Goal: Information Seeking & Learning: Check status

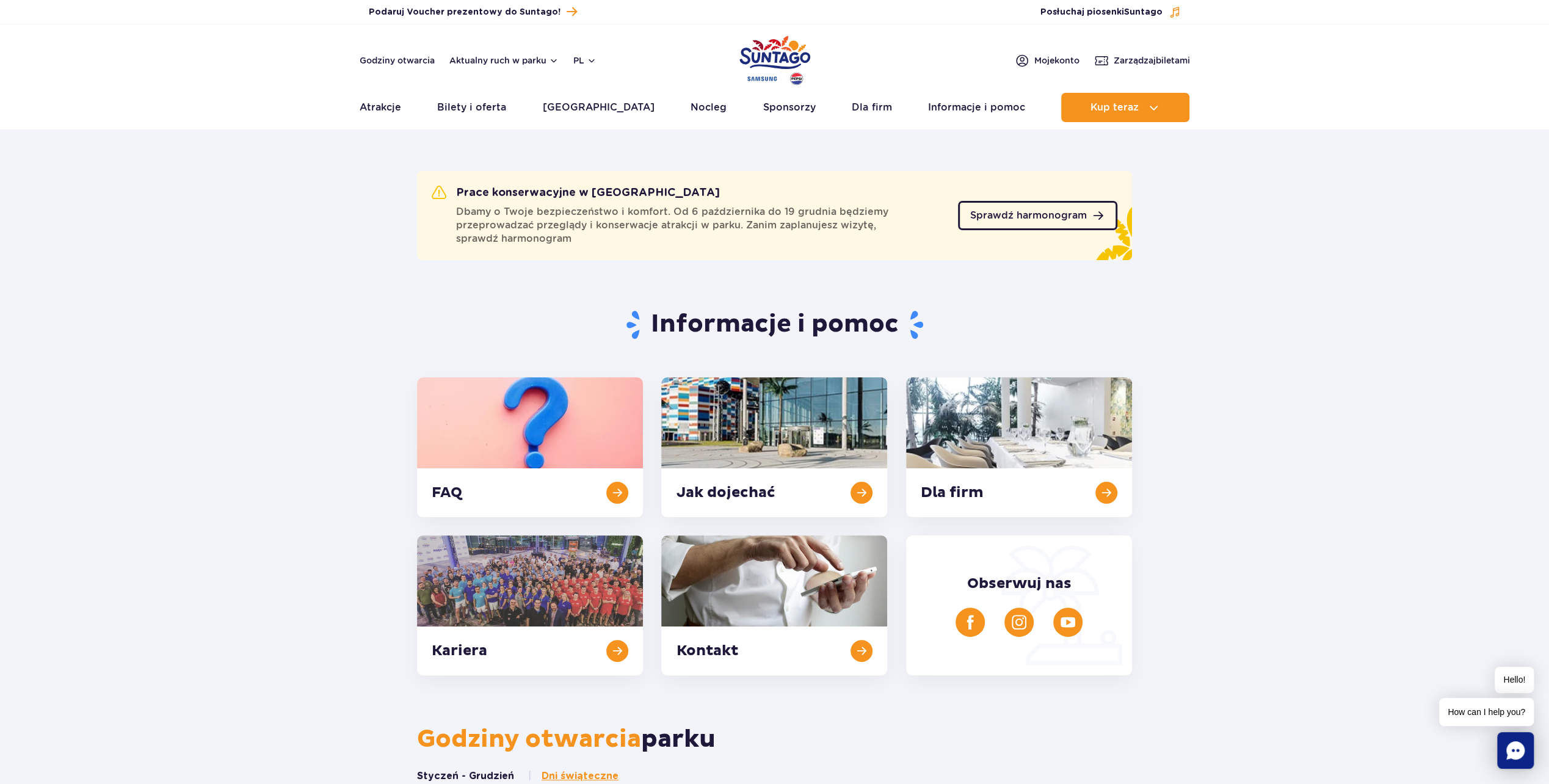
click at [988, 213] on span "Sprawdź harmonogram" at bounding box center [1029, 215] width 117 height 10
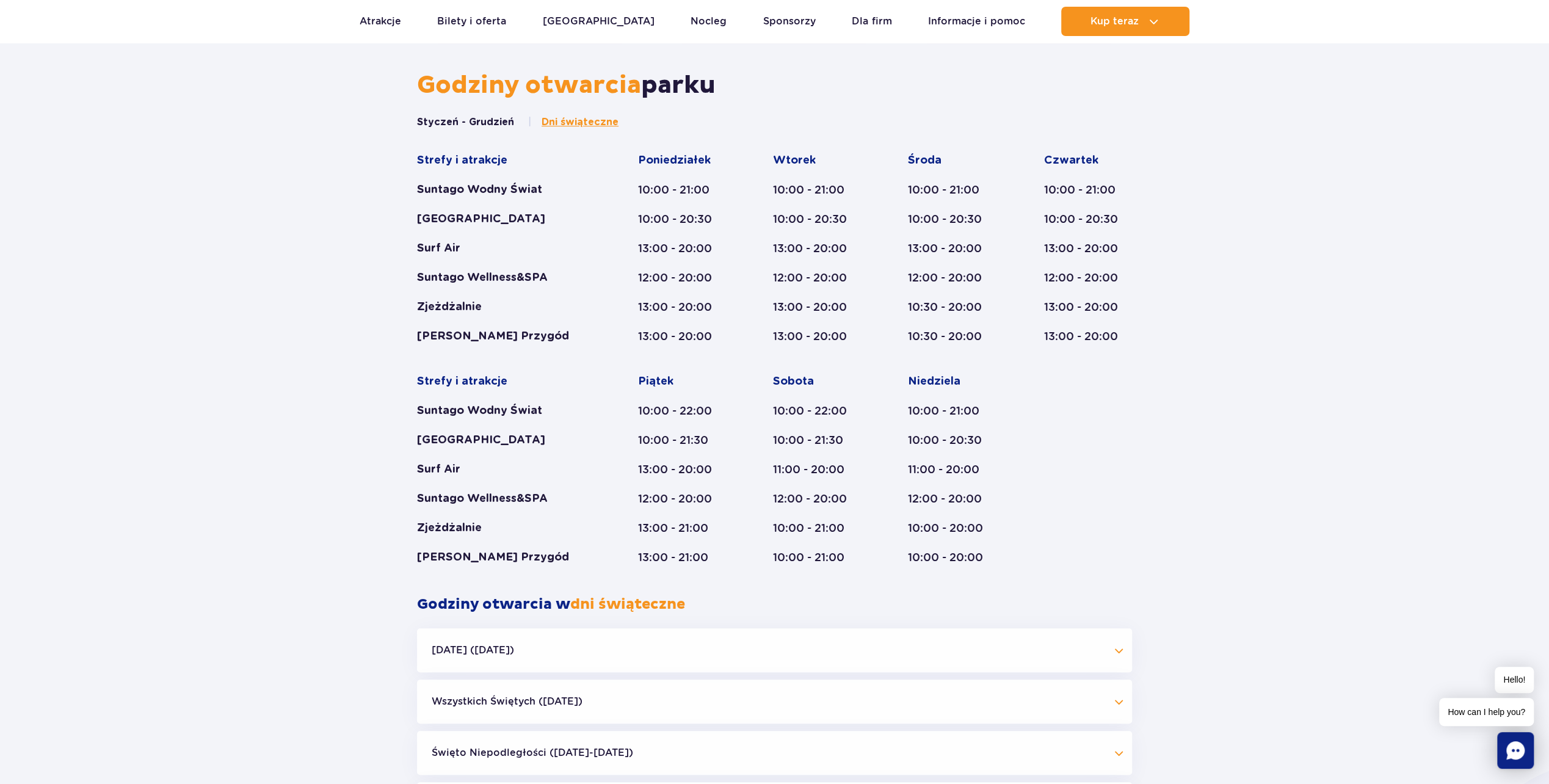
scroll to position [733, 0]
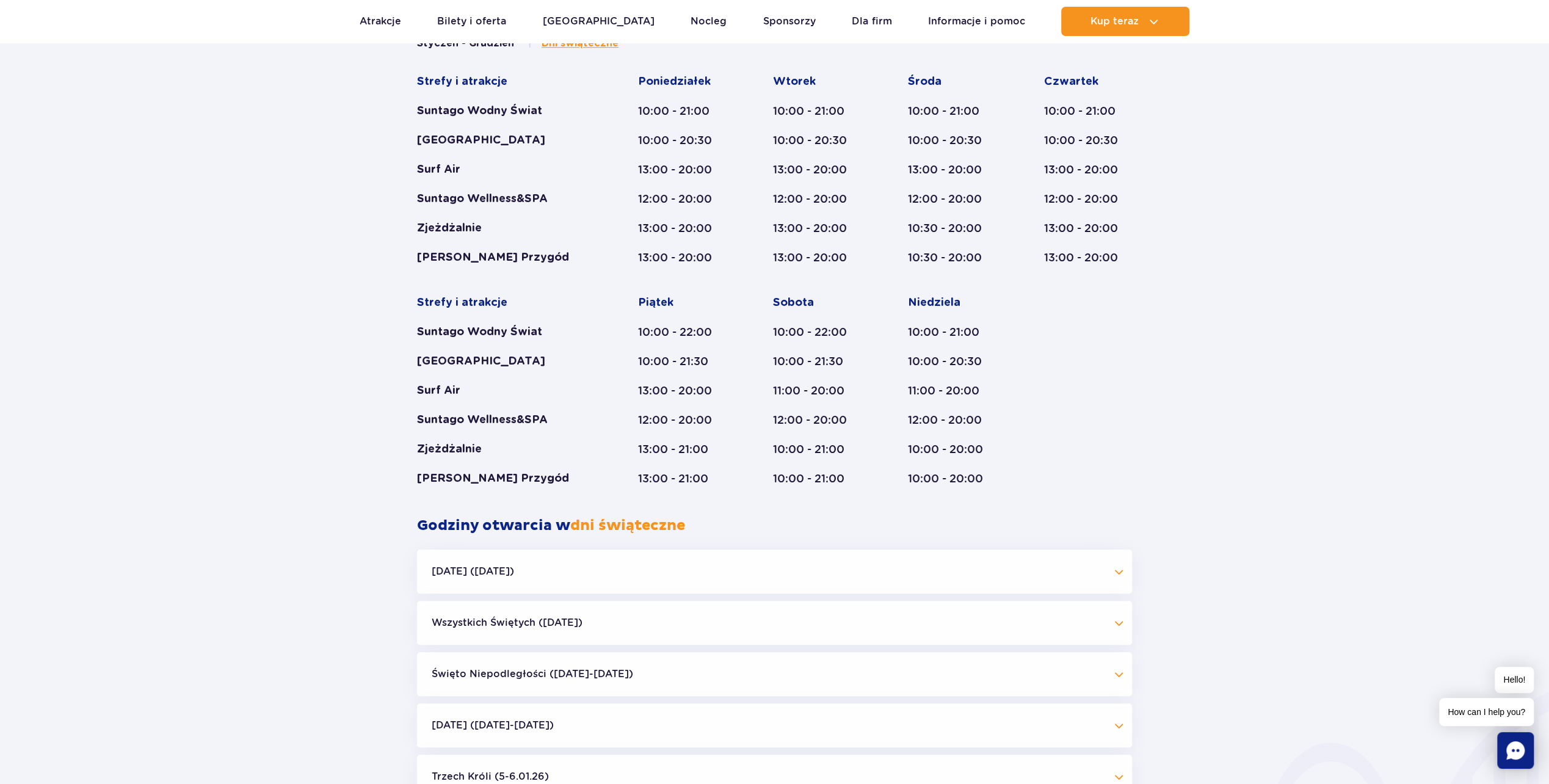
click at [669, 566] on button "Halloween (31.10.25)" at bounding box center [774, 571] width 715 height 44
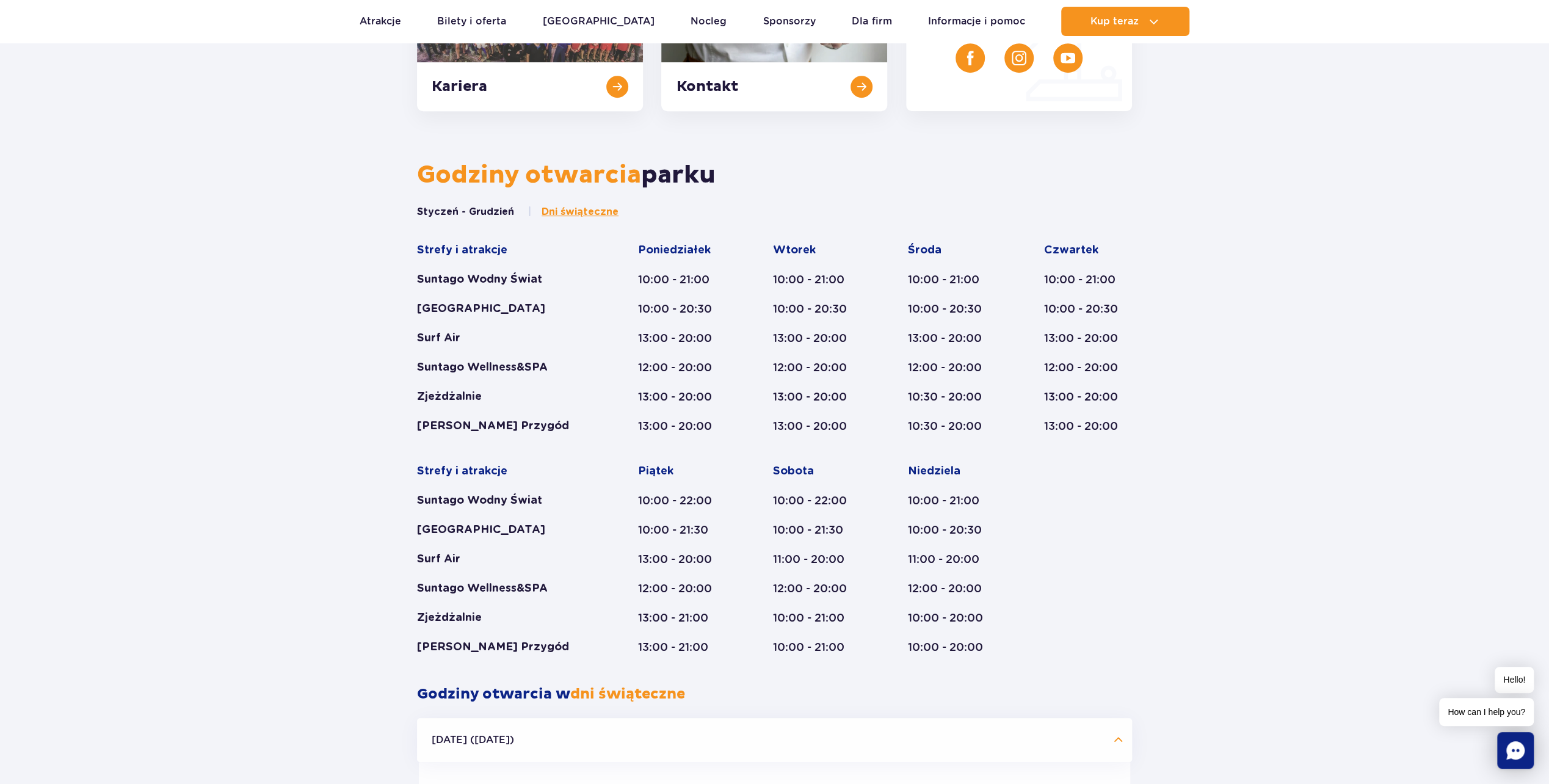
scroll to position [549, 0]
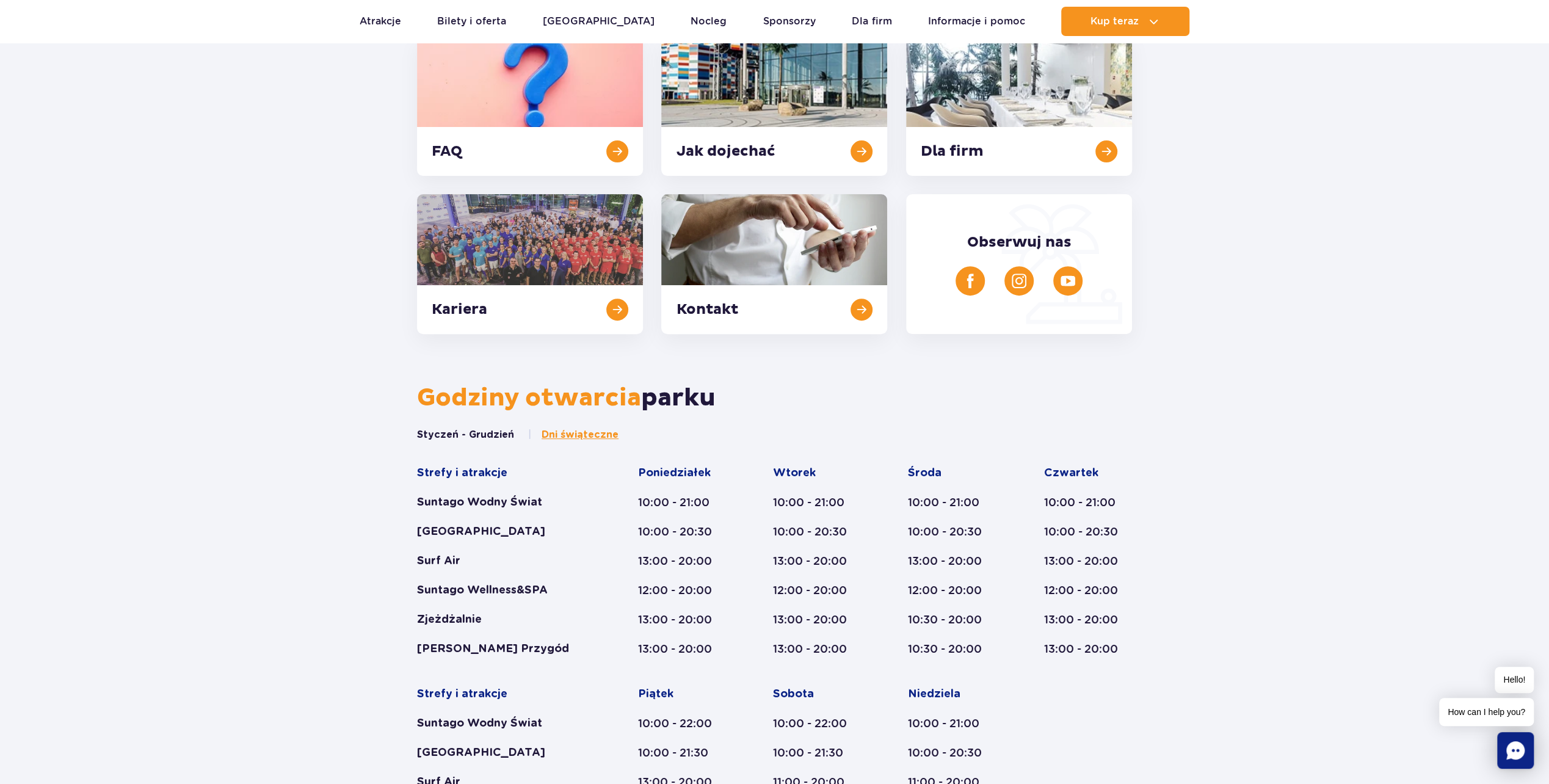
drag, startPoint x: 476, startPoint y: 328, endPoint x: 460, endPoint y: 346, distance: 24.1
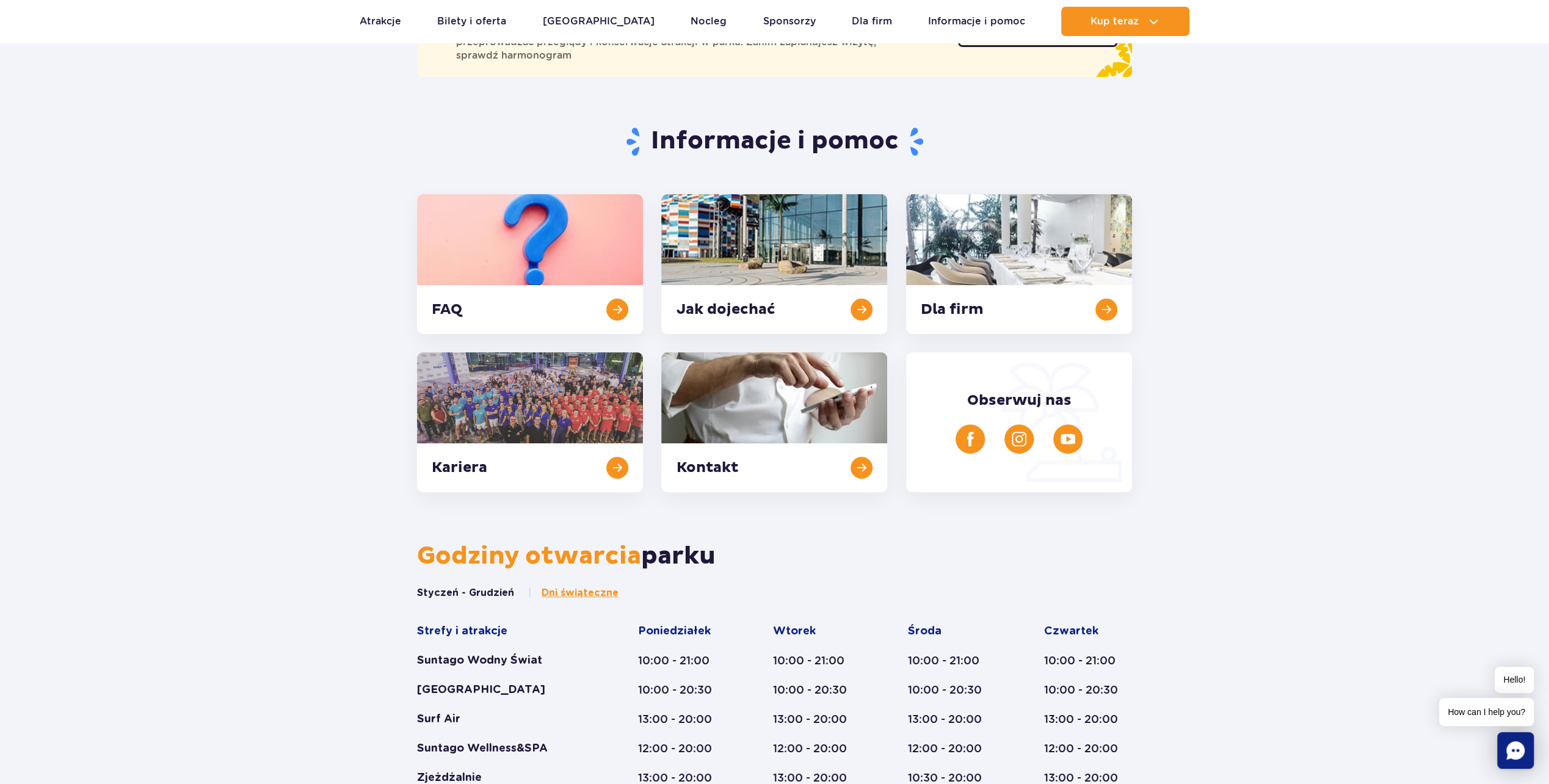
drag, startPoint x: 460, startPoint y: 346, endPoint x: 1459, endPoint y: 282, distance: 1001.0
click at [1459, 282] on section "Informacje i pomoc FAQ Jak dojechać Dla firm Kariera Kontakt Obserwuj nas" at bounding box center [774, 294] width 1549 height 396
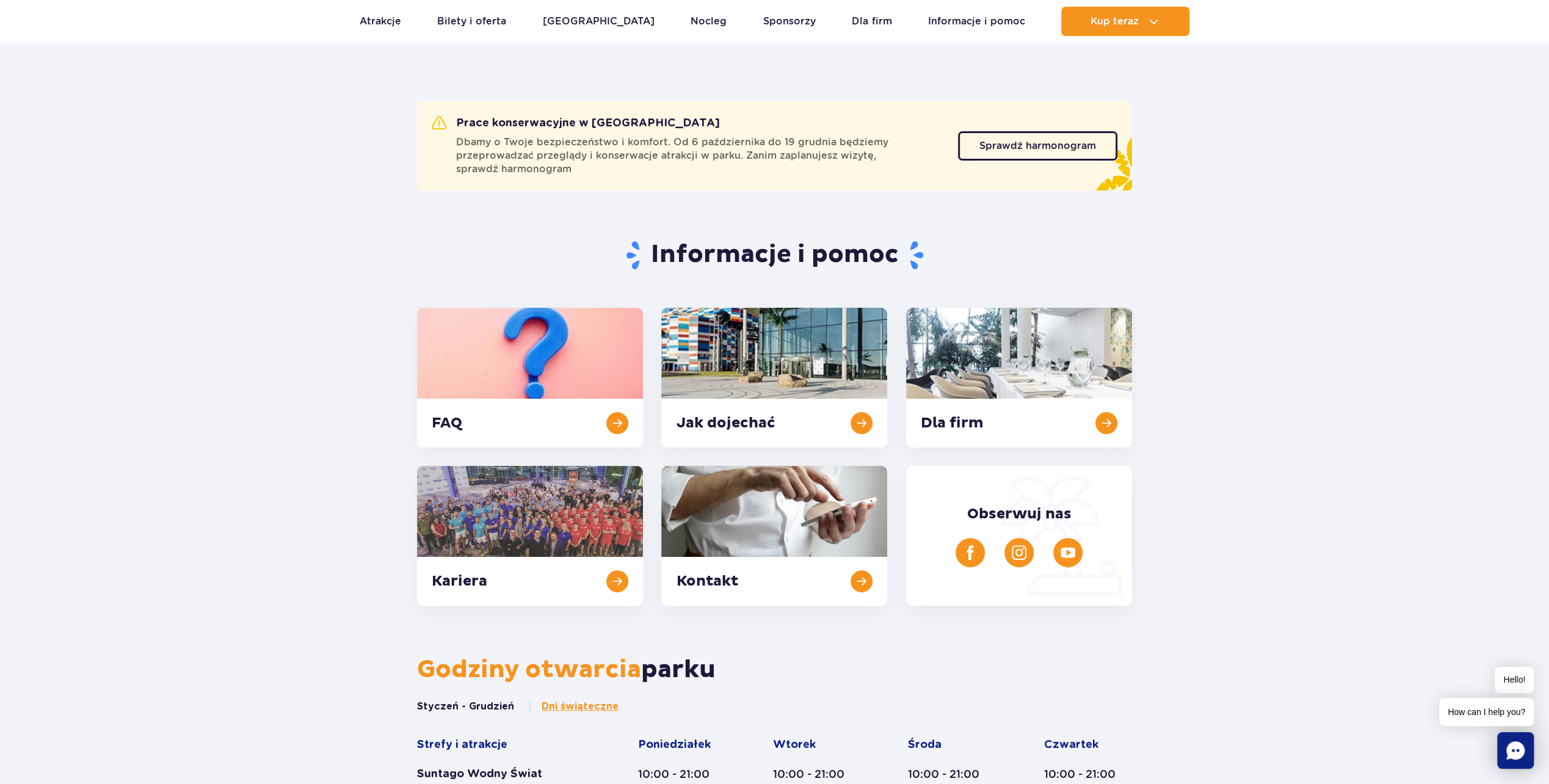
scroll to position [0, 0]
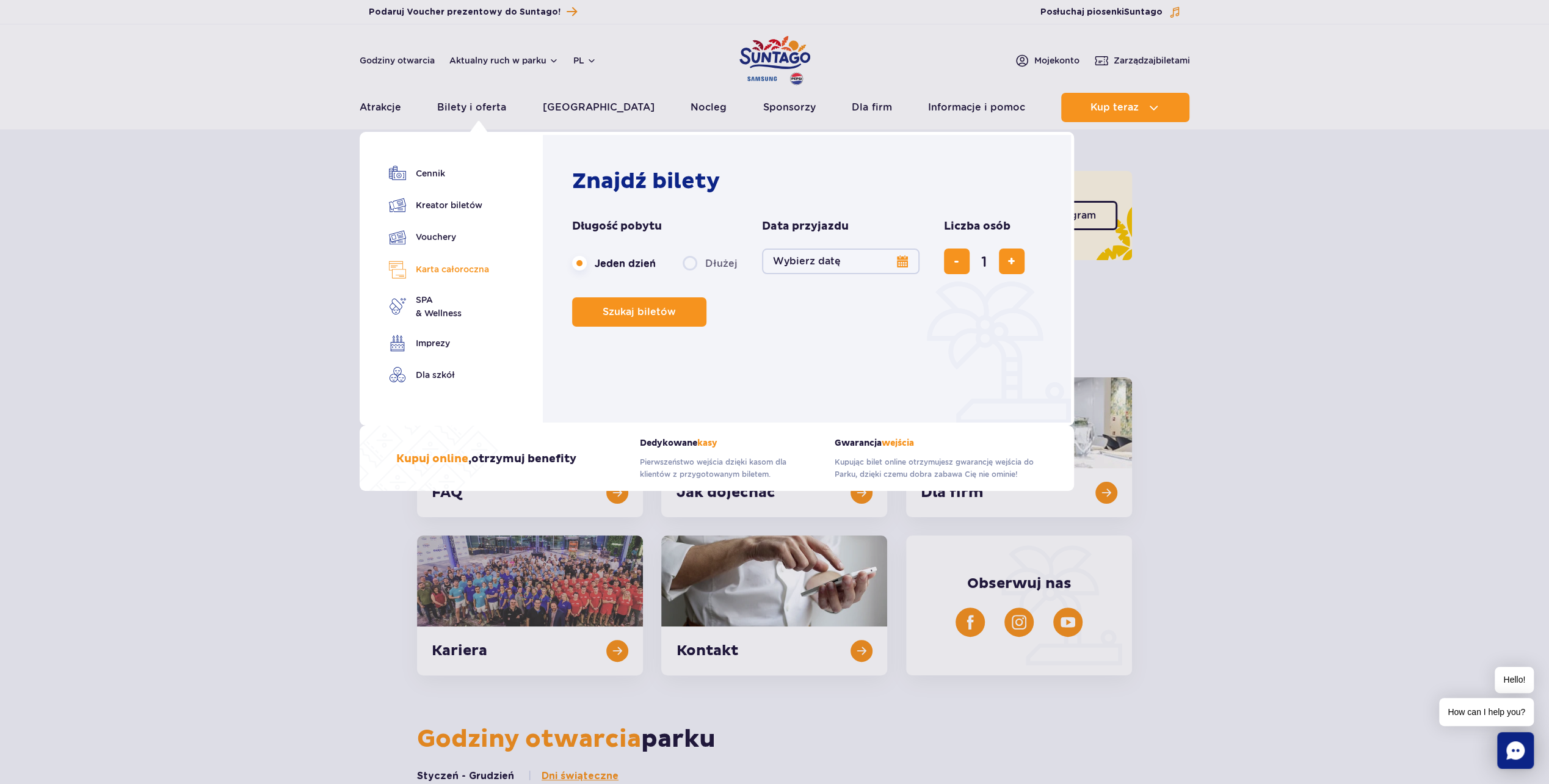
click at [453, 270] on link "Karta całoroczna" at bounding box center [438, 269] width 100 height 18
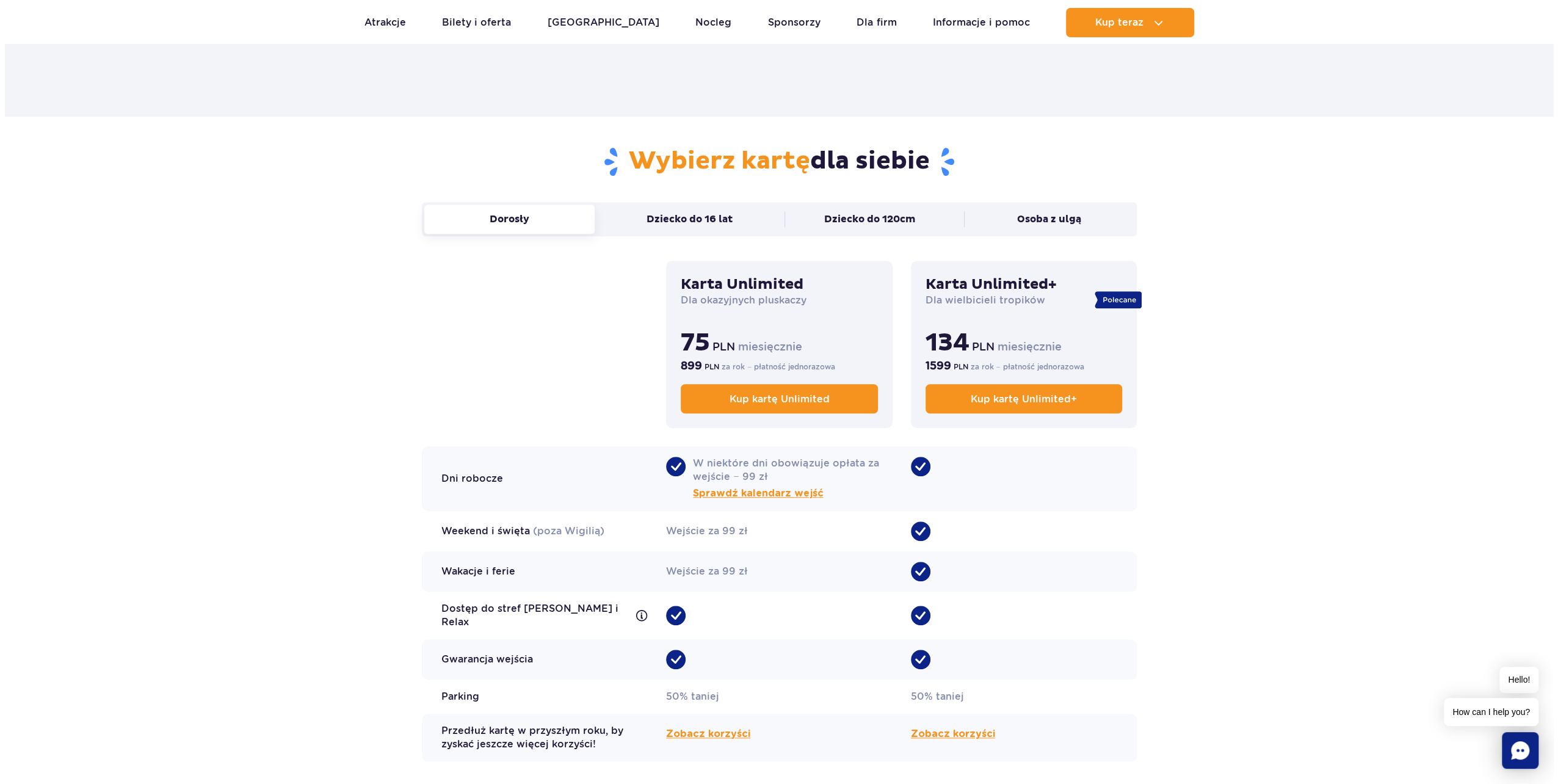
scroll to position [733, 0]
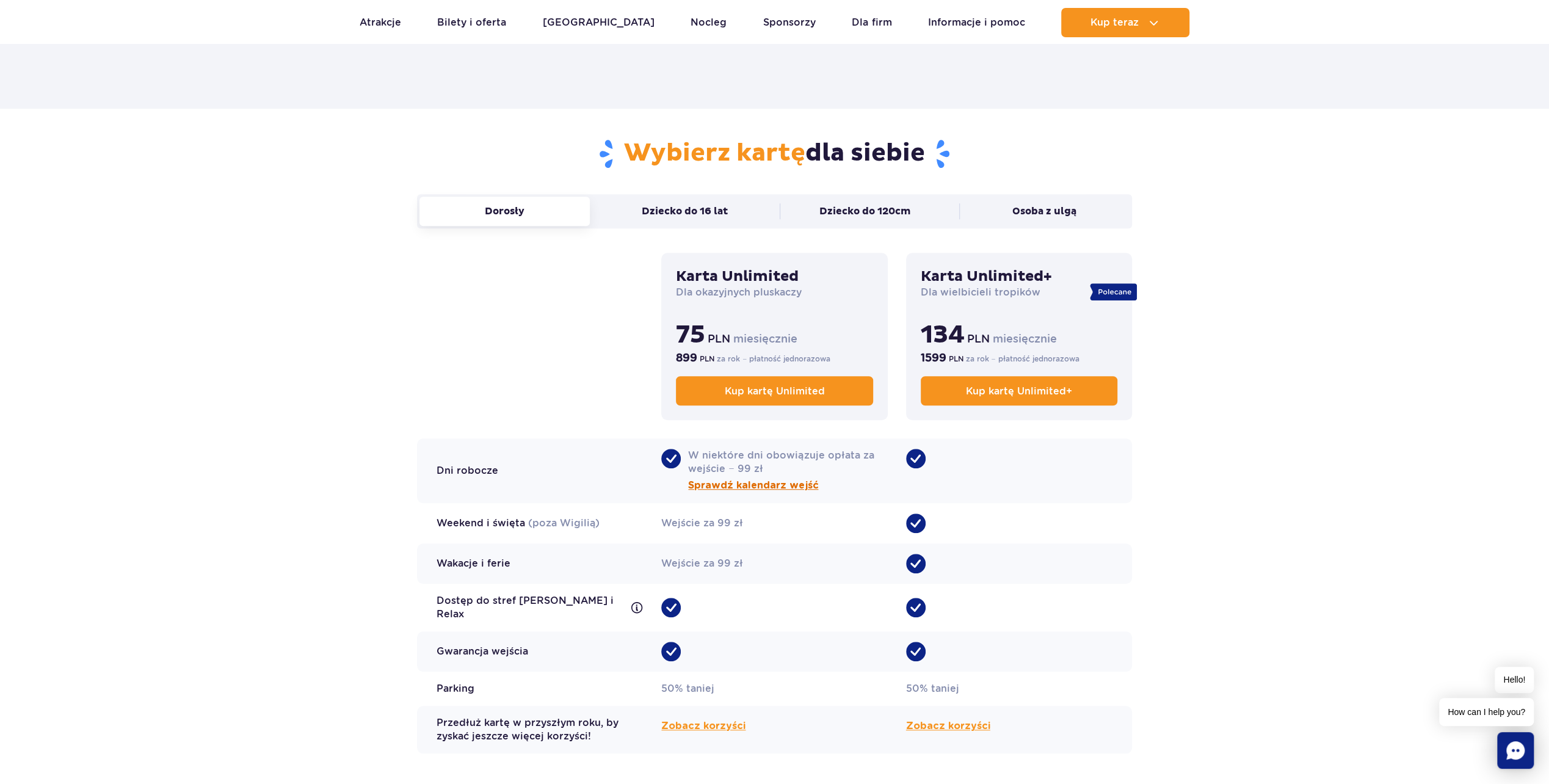
click at [771, 485] on span "Sprawdź kalendarz wejść" at bounding box center [752, 485] width 130 height 15
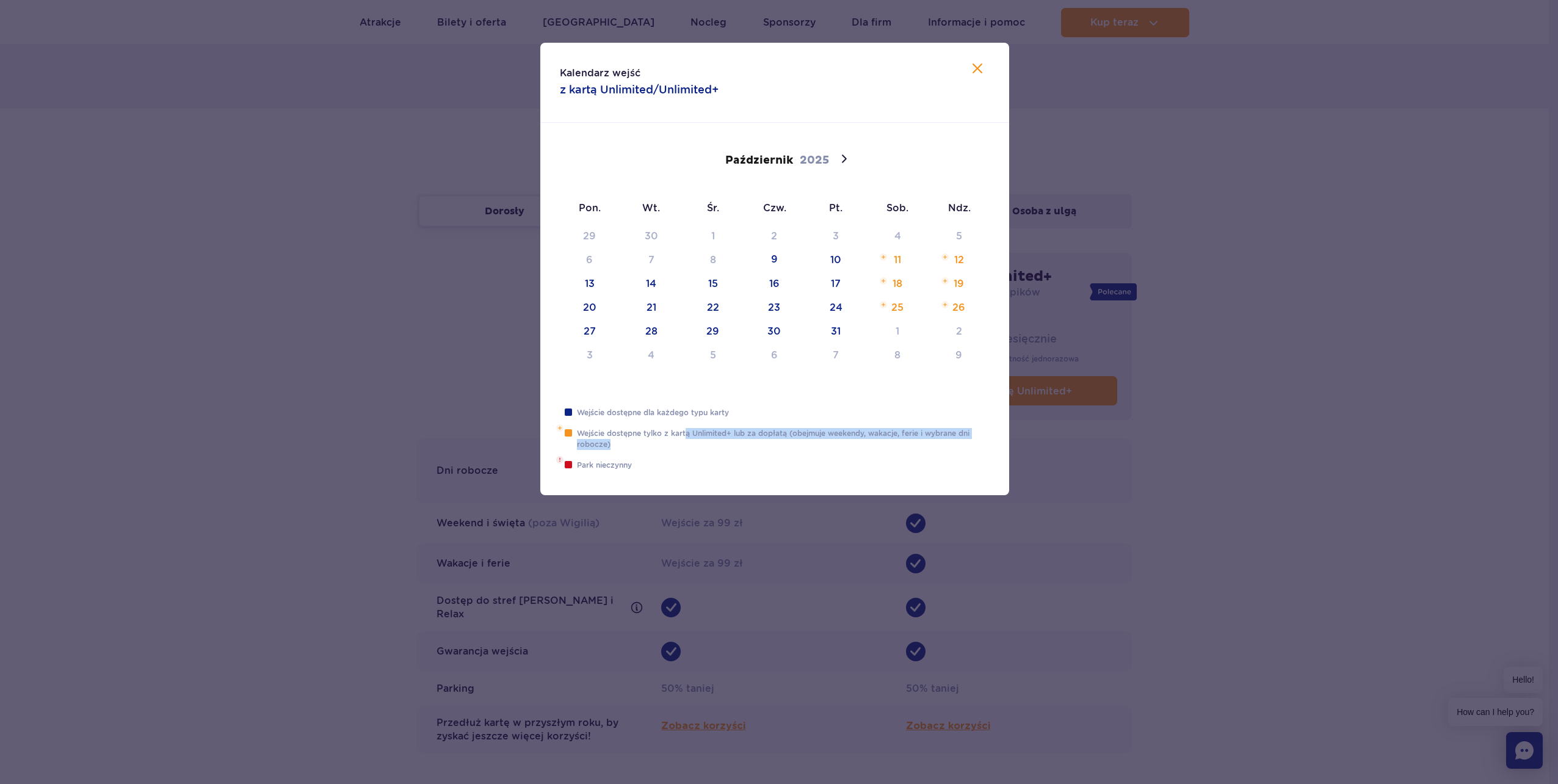
drag, startPoint x: 688, startPoint y: 434, endPoint x: 688, endPoint y: 441, distance: 7.0
click at [688, 441] on dd "Wejście dostępne tylko z kartą Unlimited+ lub za dopłatą (obejmuje weekendy, wa…" at bounding box center [778, 439] width 412 height 22
click at [840, 152] on icon at bounding box center [843, 158] width 15 height 15
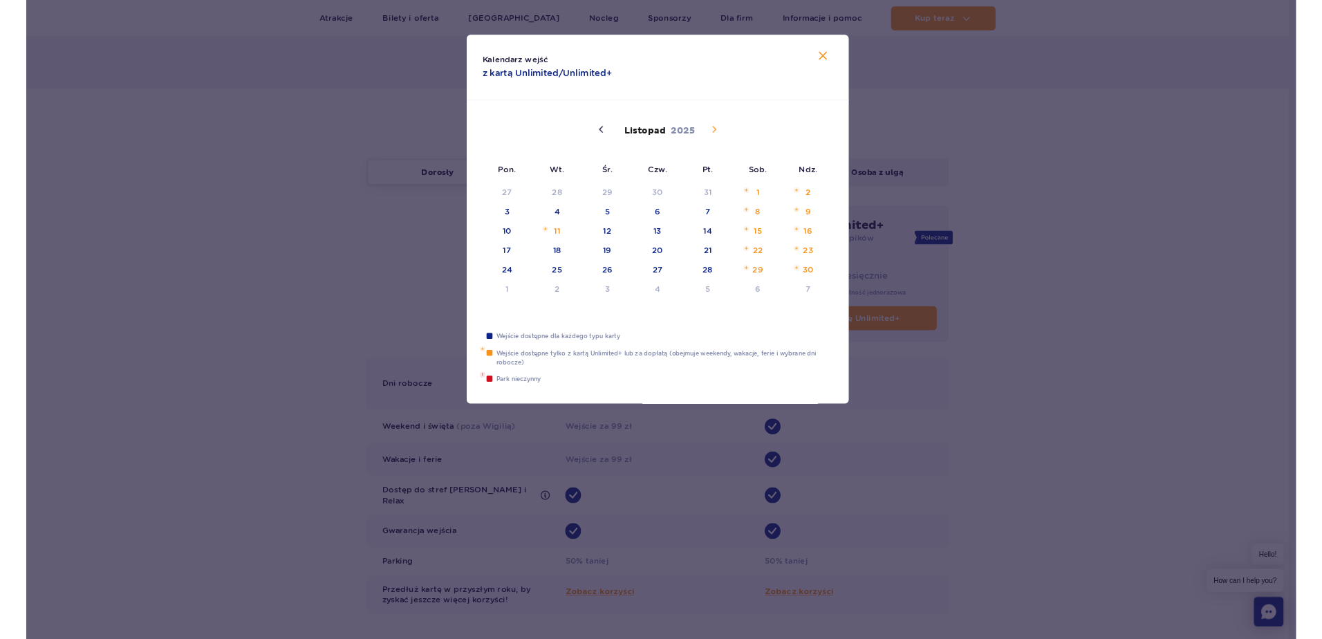
scroll to position [0, 0]
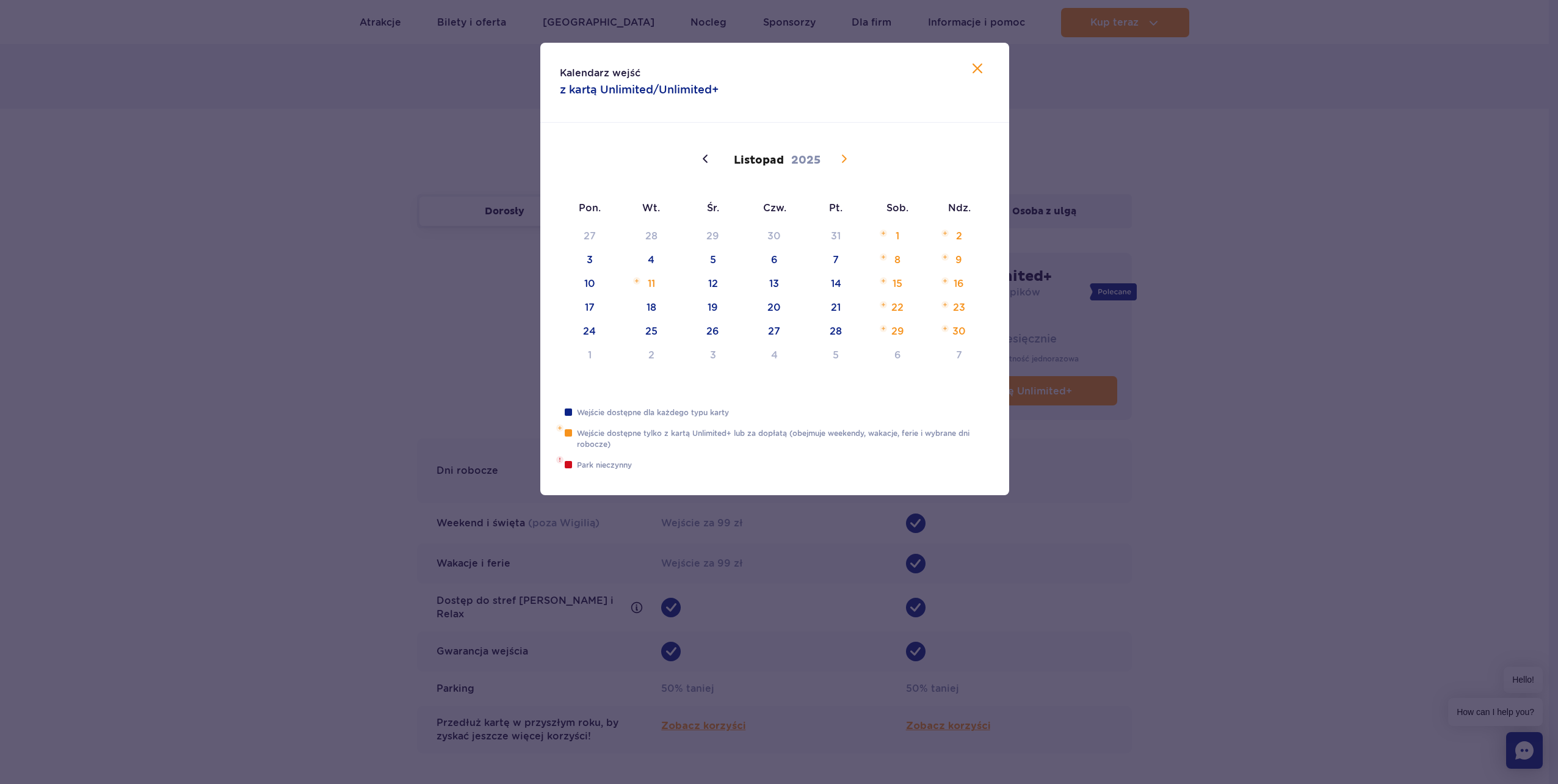
click at [840, 156] on icon at bounding box center [843, 158] width 15 height 15
type input "2025"
